Goal: Task Accomplishment & Management: Manage account settings

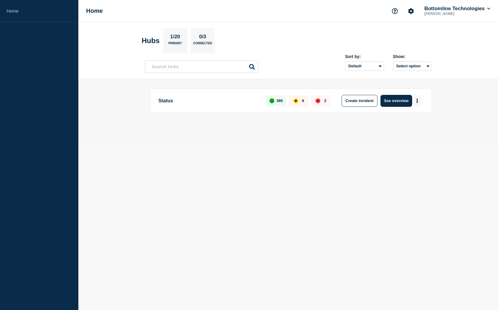
click at [418, 102] on button "More actions" at bounding box center [417, 100] width 8 height 11
drag, startPoint x: 374, startPoint y: 121, endPoint x: 390, endPoint y: 107, distance: 21.4
click at [374, 121] on div at bounding box center [288, 121] width 287 height 5
click at [395, 101] on button "See overview" at bounding box center [396, 101] width 32 height 12
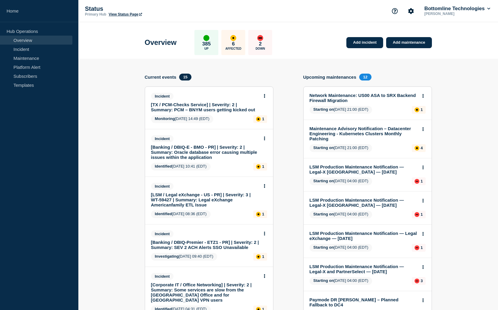
click at [332, 97] on link "Network Maintenance: US00 ASA to SRX Backend Firewall Migration" at bounding box center [364, 98] width 108 height 10
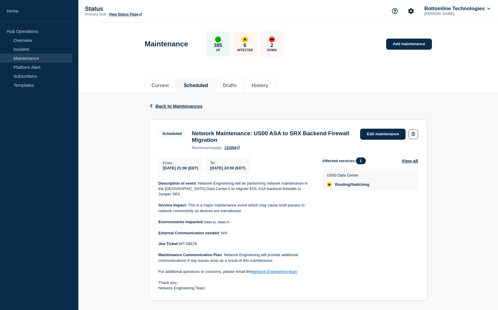
drag, startPoint x: 202, startPoint y: 243, endPoint x: 199, endPoint y: 244, distance: 3.1
click at [202, 243] on p "Jira Ticket: WT-58578" at bounding box center [236, 243] width 154 height 5
drag, startPoint x: 190, startPoint y: 242, endPoint x: 181, endPoint y: 242, distance: 9.6
click at [181, 242] on p "Jira Ticket: WT-58578" at bounding box center [236, 243] width 154 height 5
copy p "WT-58578"
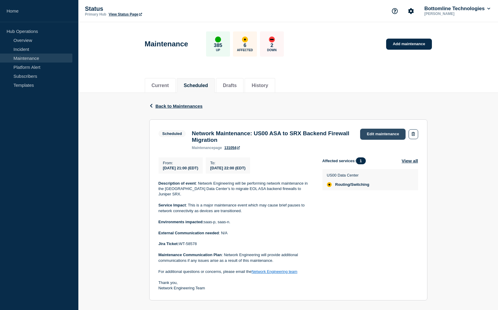
scroll to position [1, 0]
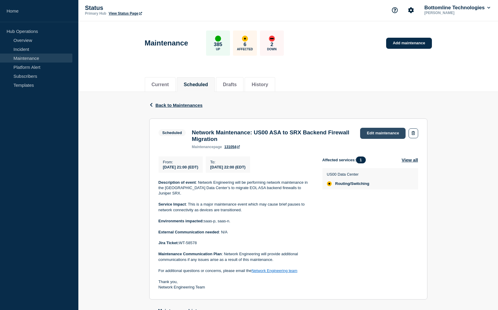
click at [391, 137] on link "Edit maintenance" at bounding box center [382, 133] width 45 height 11
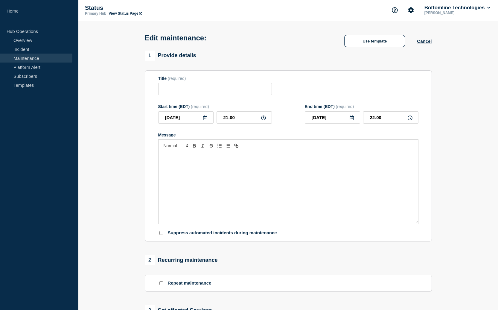
type input "Network Maintenance: US00 ASA to SRX Backend Firewall Migration"
checkbox input "true"
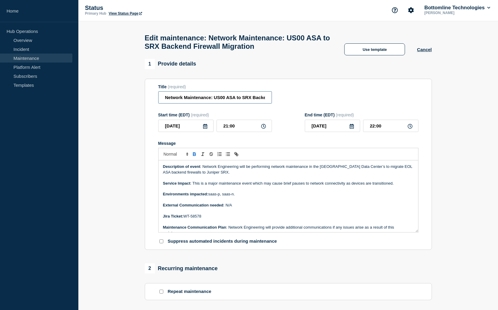
click at [164, 100] on input "Network Maintenance: US00 ASA to SRX Backend Firewall Migration" at bounding box center [215, 97] width 114 height 12
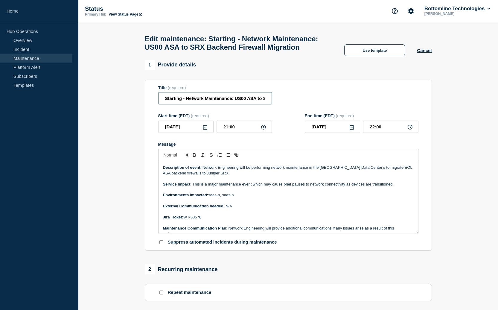
drag, startPoint x: 182, startPoint y: 103, endPoint x: 152, endPoint y: 103, distance: 29.6
click at [152, 103] on section "Title (required) Starting - Network Maintenance: US00 ASA to SRX Backend Firewa…" at bounding box center [288, 165] width 287 height 171
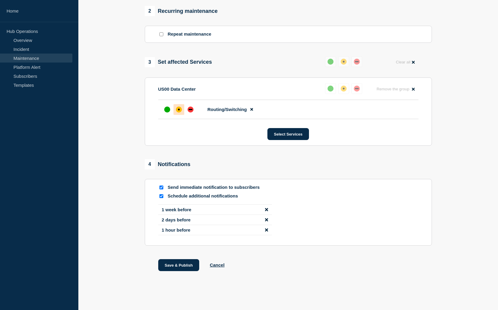
scroll to position [269, 0]
type input "STARTING - Network Maintenance: US00 ASA to SRX Backend Firewall Migration"
click at [181, 266] on button "Save & Publish" at bounding box center [178, 265] width 41 height 12
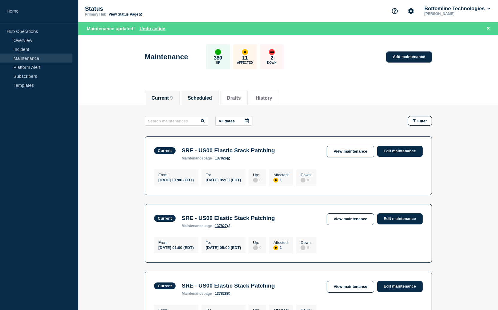
click at [201, 98] on button "Scheduled" at bounding box center [200, 97] width 24 height 5
